Goal: Find specific page/section: Find specific page/section

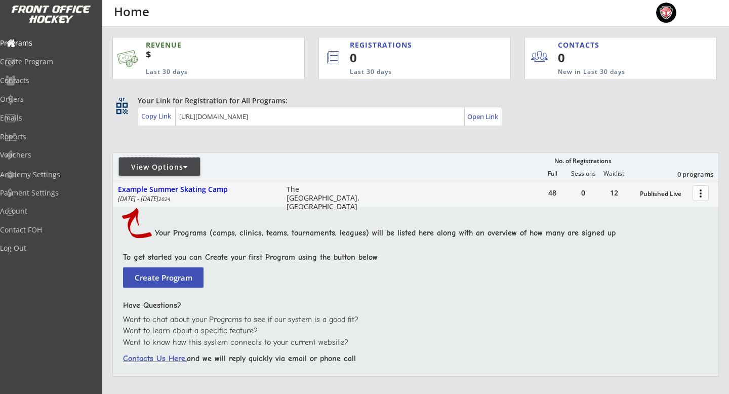
click at [180, 166] on div "View Options" at bounding box center [159, 167] width 81 height 10
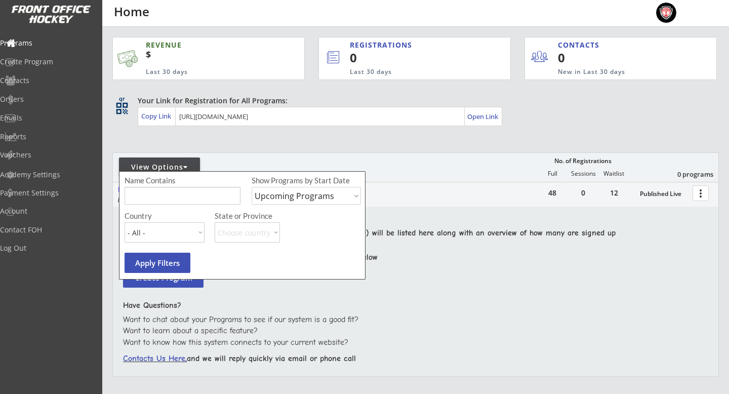
click at [285, 197] on select "Upcoming Programs Past Programs Specific Date Range" at bounding box center [306, 196] width 109 height 18
select select ""Past Programs""
click at [252, 187] on select "Upcoming Programs Past Programs Specific Date Range" at bounding box center [306, 196] width 109 height 18
click at [153, 256] on button "Apply Filters" at bounding box center [158, 263] width 66 height 20
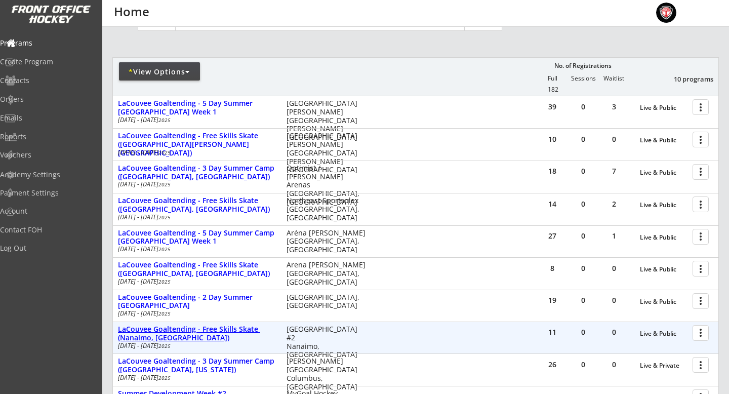
scroll to position [93, 0]
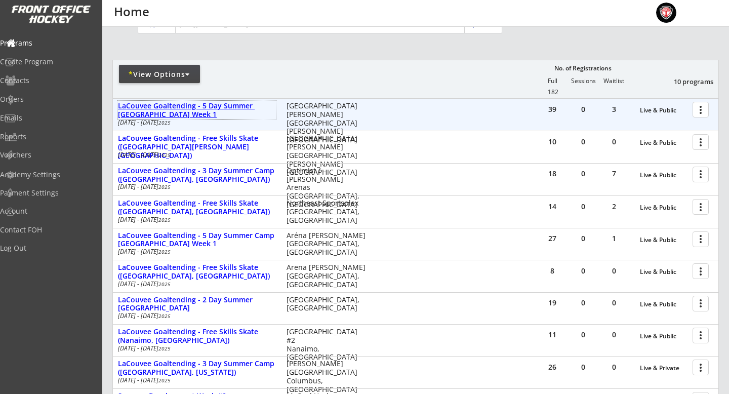
click at [198, 109] on div "LaCouvee Goaltending - 5 Day Summer [GEOGRAPHIC_DATA] Week 1" at bounding box center [197, 110] width 158 height 17
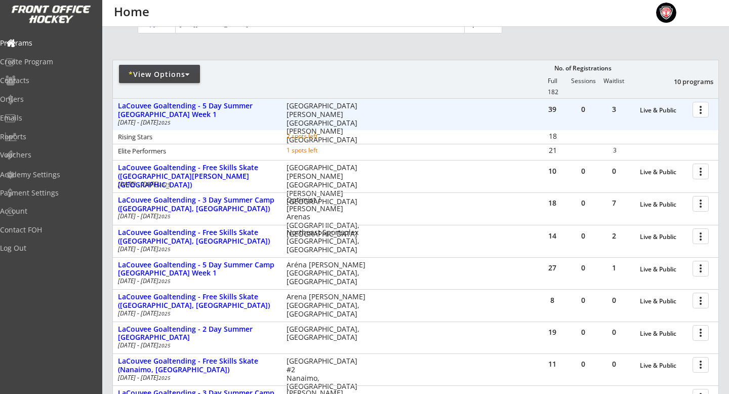
click at [697, 113] on div at bounding box center [702, 109] width 18 height 18
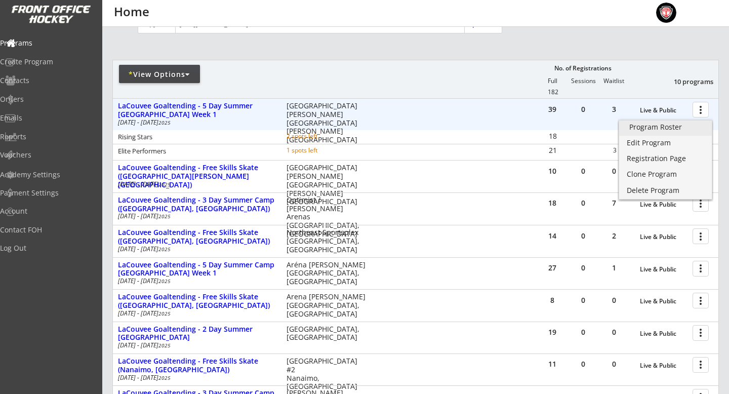
click at [681, 125] on div "Program Roster" at bounding box center [665, 127] width 72 height 7
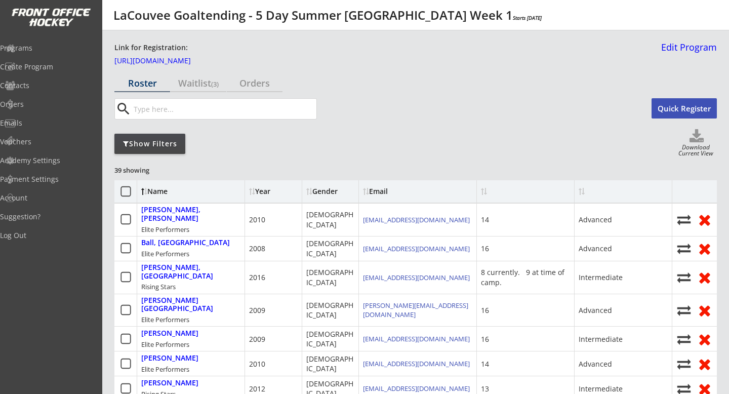
scroll to position [8, 0]
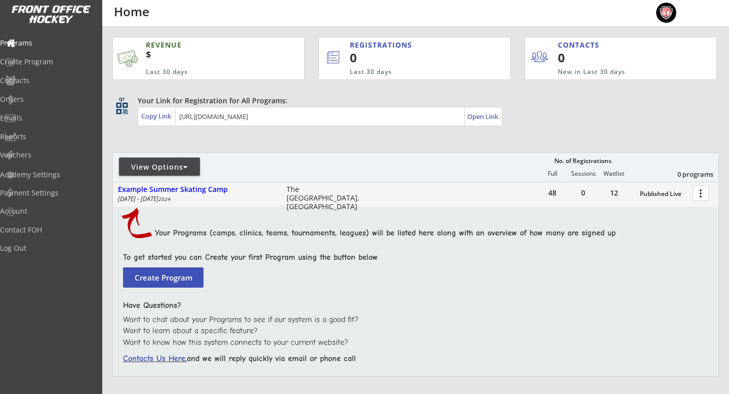
click at [172, 164] on div "View Options" at bounding box center [159, 167] width 81 height 10
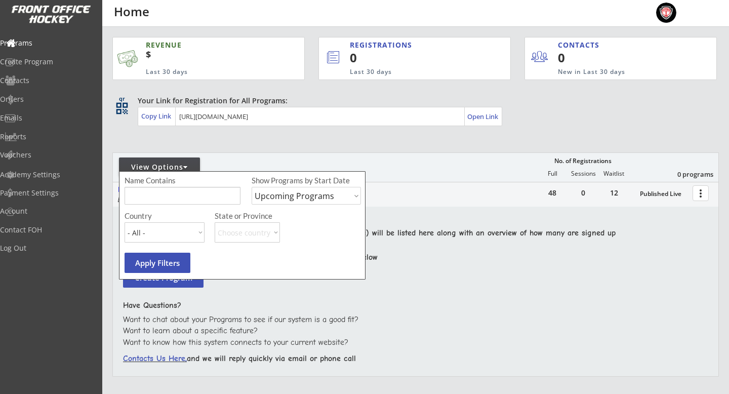
click at [298, 196] on select "Upcoming Programs Past Programs Specific Date Range" at bounding box center [306, 196] width 109 height 18
select select ""Past Programs""
click at [252, 187] on select "Upcoming Programs Past Programs Specific Date Range" at bounding box center [306, 196] width 109 height 18
click at [228, 196] on input "input" at bounding box center [183, 196] width 116 height 18
click at [299, 146] on div "REVENUE $ Last 30 days REGISTRATIONS 0 Last 30 days CONTACTS 0 New in Last 30 d…" at bounding box center [415, 255] width 606 height 456
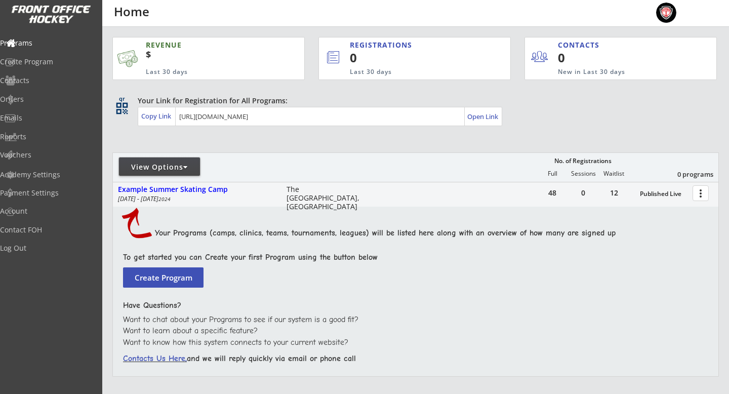
click at [195, 170] on div "View Options" at bounding box center [159, 167] width 81 height 10
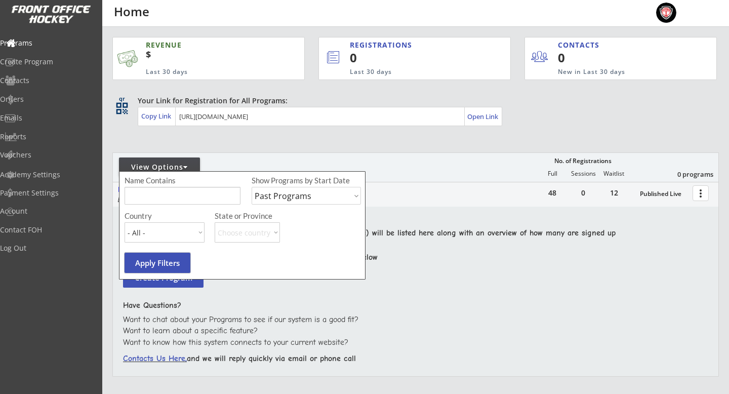
click at [150, 262] on button "Apply Filters" at bounding box center [158, 263] width 66 height 20
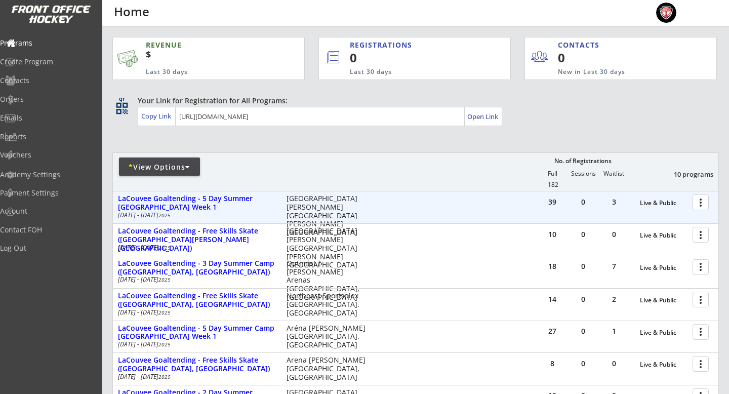
click at [701, 201] on div at bounding box center [702, 202] width 18 height 18
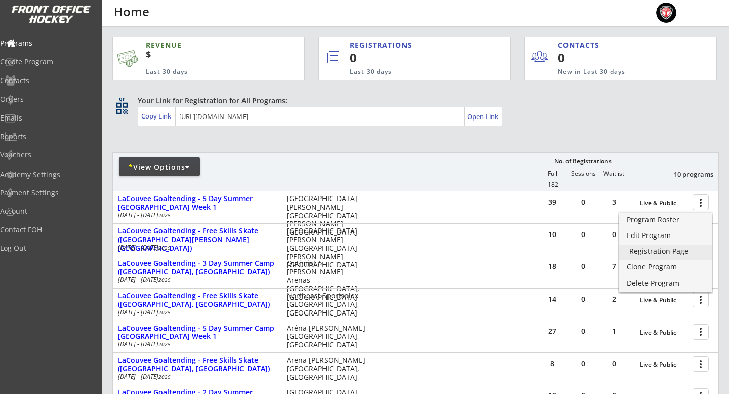
click at [655, 250] on div "Registration Page" at bounding box center [665, 251] width 72 height 7
click at [641, 235] on div "Edit Program" at bounding box center [665, 235] width 72 height 7
